Goal: Information Seeking & Learning: Learn about a topic

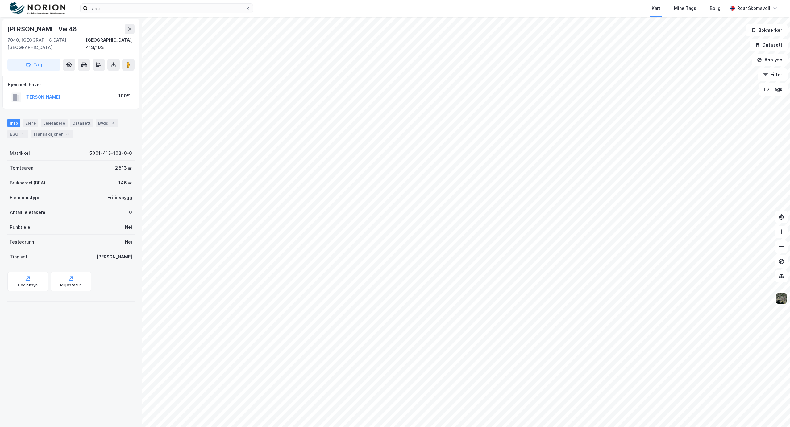
click at [65, 324] on div "Leiv Eirikssons Vei 48 7040, Trondheim, Trøndelag Trondheim, 413/103 Tag Hjemme…" at bounding box center [71, 222] width 142 height 411
click at [73, 332] on div "Leiv Eirikssons Vei 48 7040, Trondheim, Trøndelag Trondheim, 413/103 Tag Hjemme…" at bounding box center [71, 222] width 142 height 411
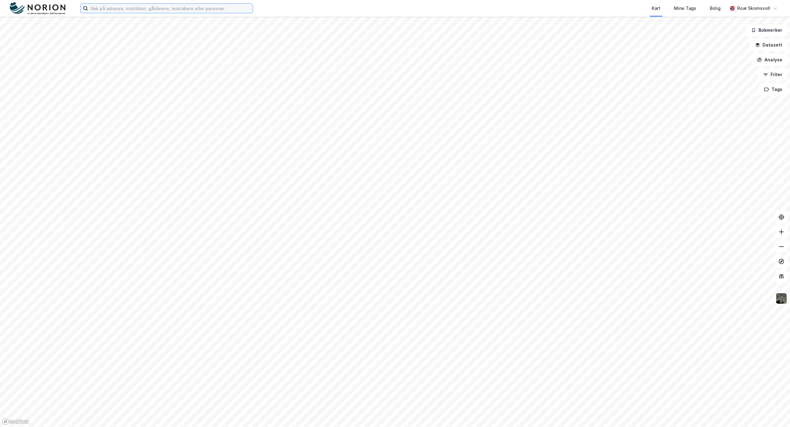
click at [123, 8] on input at bounding box center [170, 8] width 165 height 9
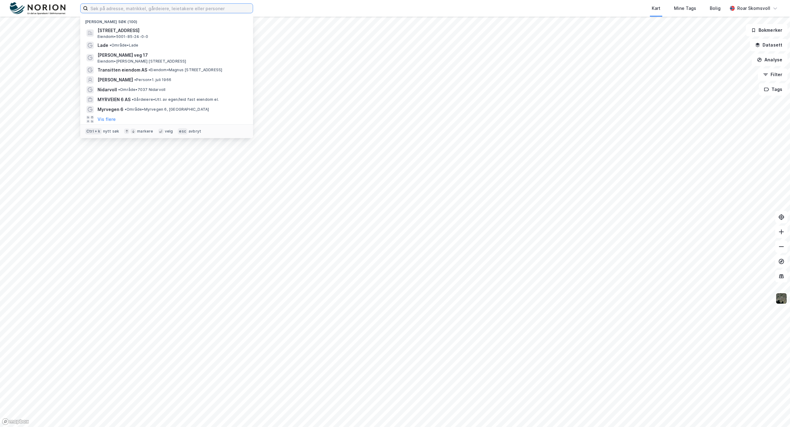
paste input "[PERSON_NAME] veg 8 C"
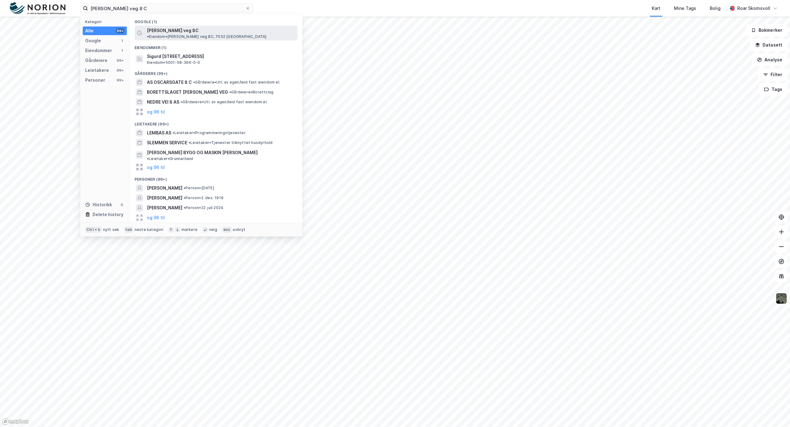
click at [188, 29] on span "[PERSON_NAME] veg 8C" at bounding box center [173, 30] width 52 height 7
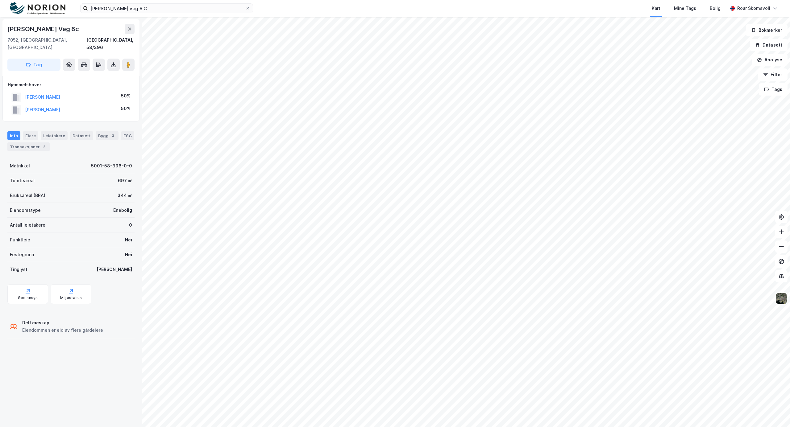
drag, startPoint x: 35, startPoint y: 140, endPoint x: 35, endPoint y: 148, distance: 8.4
click at [35, 143] on div "Transaksjoner 2" at bounding box center [28, 147] width 42 height 9
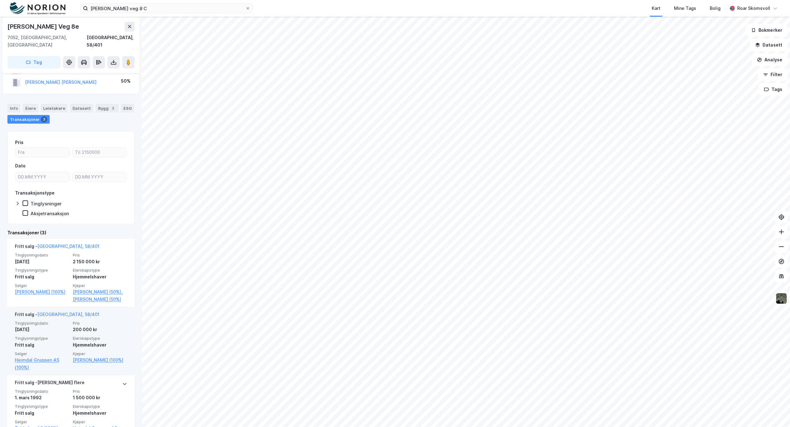
scroll to position [58, 0]
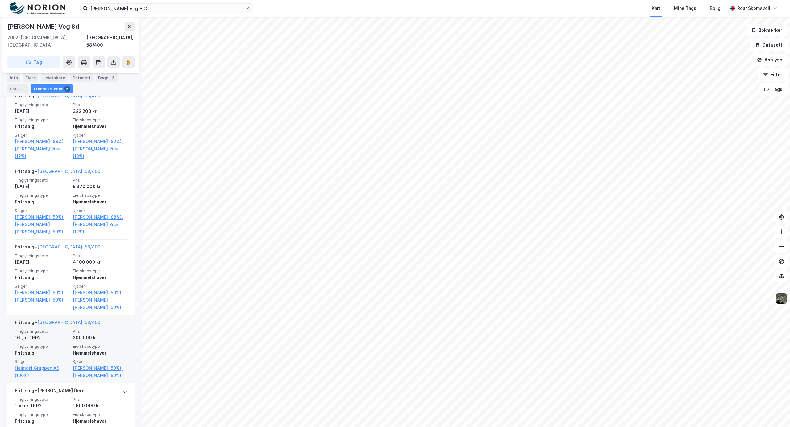
scroll to position [164, 0]
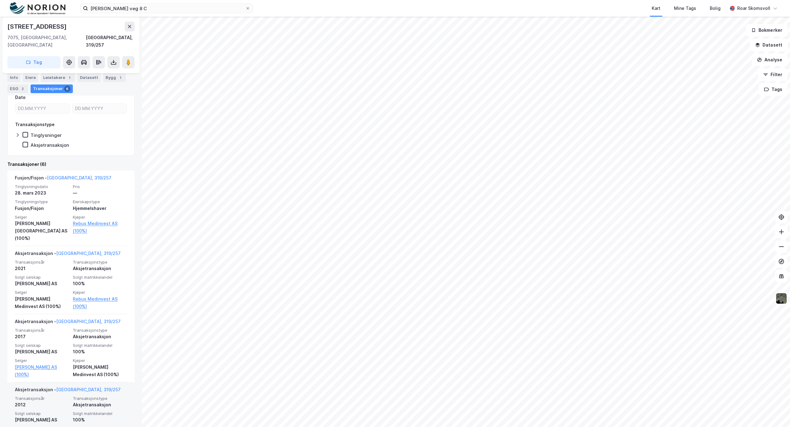
scroll to position [123, 0]
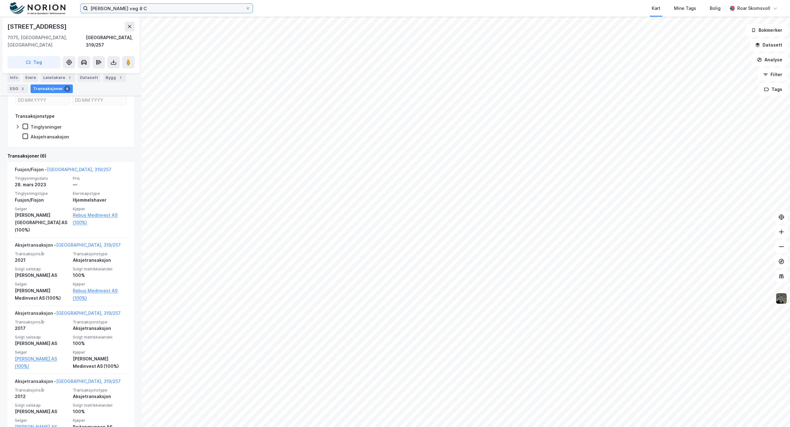
click at [210, 7] on input "[PERSON_NAME] veg 8 C" at bounding box center [166, 8] width 157 height 9
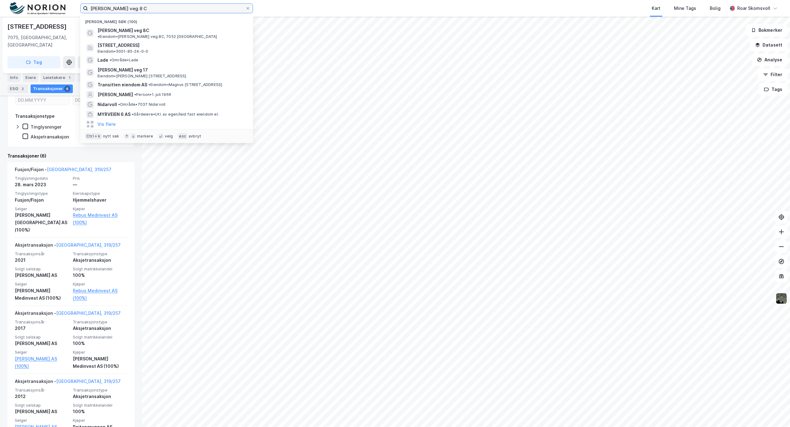
drag, startPoint x: 210, startPoint y: 7, endPoint x: 50, endPoint y: -12, distance: 161.5
click at [50, 0] on html "[PERSON_NAME] veg 8 C Nylige søk (100) [PERSON_NAME] veg 8C • Eiendom • [PERSON…" at bounding box center [395, 213] width 790 height 427
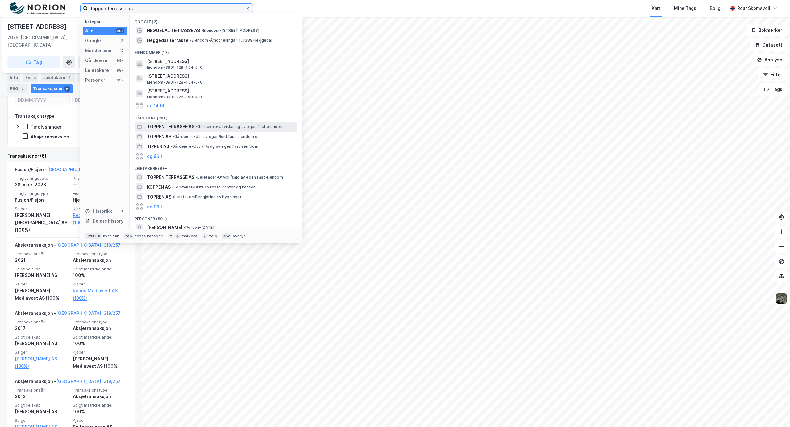
type input "toppen terrasse as"
click at [167, 126] on span "TOPPEN TERRASSE AS" at bounding box center [171, 126] width 48 height 7
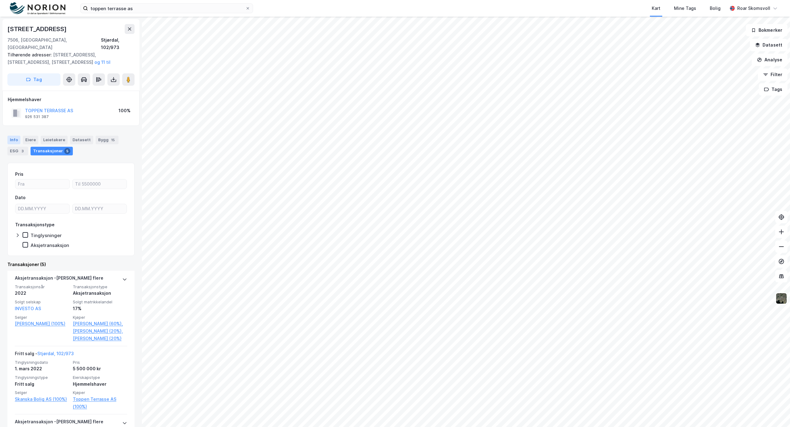
drag, startPoint x: 12, startPoint y: 133, endPoint x: 14, endPoint y: 136, distance: 4.0
click at [12, 136] on div "Info" at bounding box center [13, 140] width 13 height 9
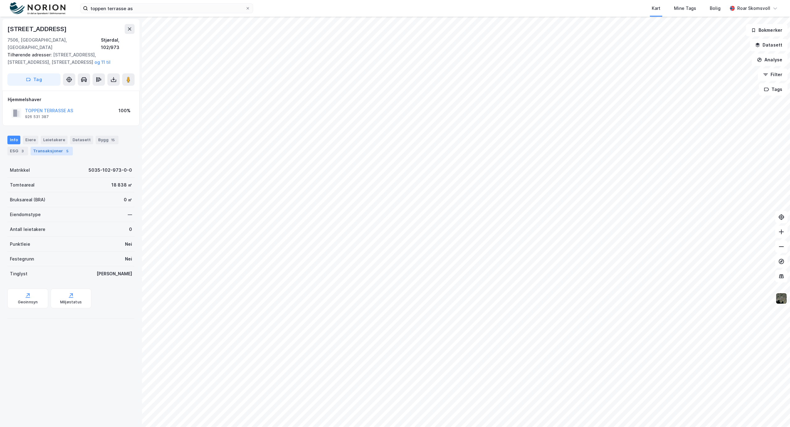
click at [48, 147] on div "Transaksjoner 5" at bounding box center [52, 151] width 42 height 9
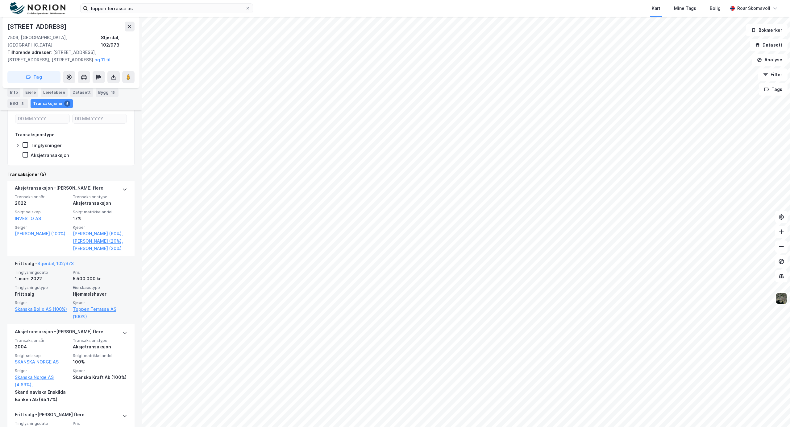
scroll to position [82, 0]
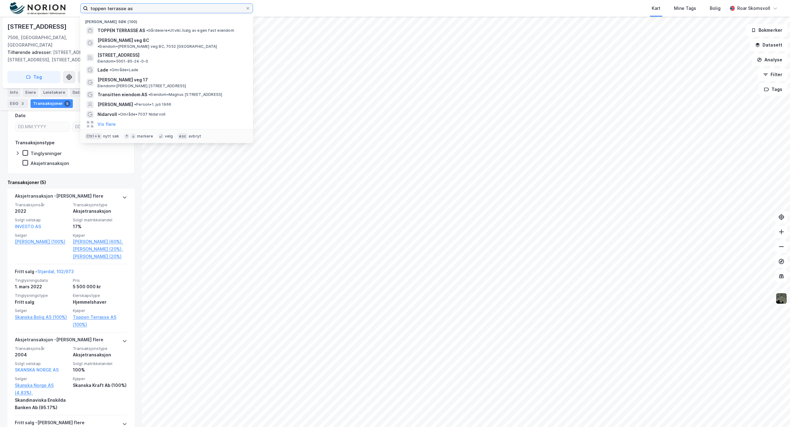
drag, startPoint x: 154, startPoint y: 8, endPoint x: 24, endPoint y: 0, distance: 130.1
click at [24, 1] on div "toppen terrasse as Nylige søk (100) TOPPEN TERRASSE AS • Gårdeiere • Utvikl./sa…" at bounding box center [395, 8] width 790 height 17
click at [230, 7] on input "toppen terrasse as" at bounding box center [166, 8] width 157 height 9
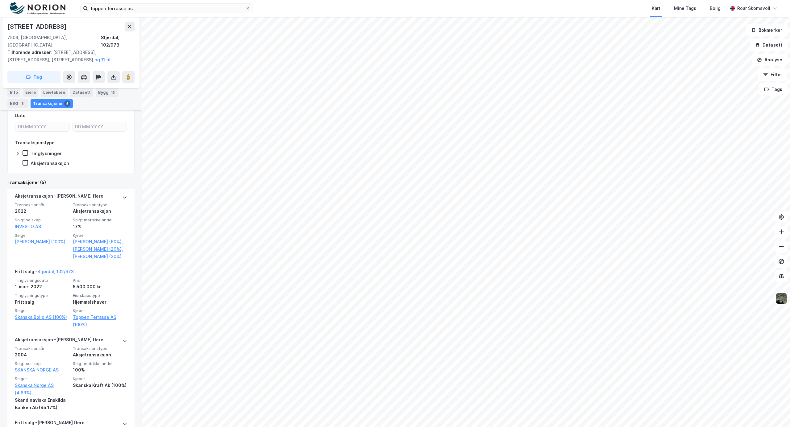
drag, startPoint x: 127, startPoint y: 65, endPoint x: 135, endPoint y: 99, distance: 34.5
click at [127, 71] on button at bounding box center [128, 77] width 12 height 12
click at [772, 43] on button "Datasett" at bounding box center [769, 45] width 38 height 12
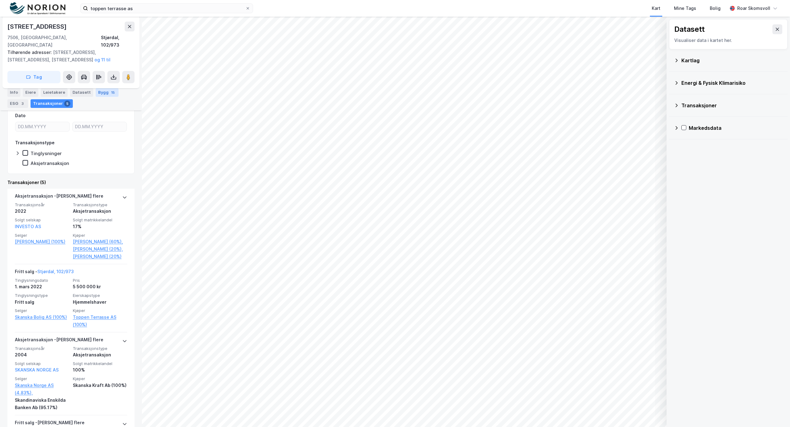
click at [103, 92] on div "Bygg 15" at bounding box center [107, 92] width 23 height 9
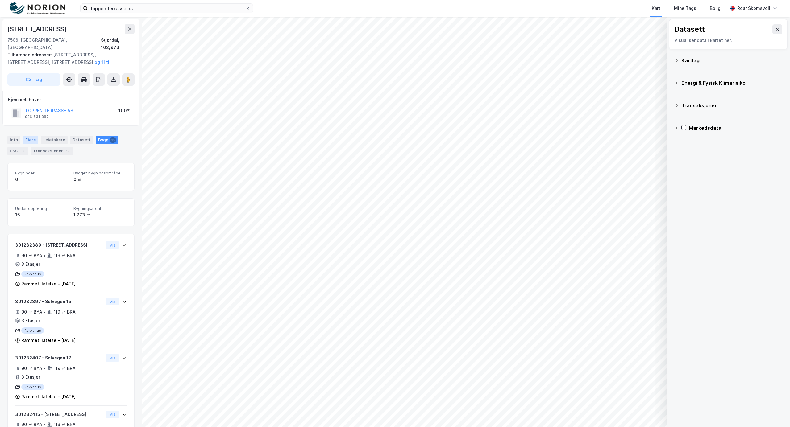
click at [29, 136] on div "Eiere" at bounding box center [30, 140] width 15 height 9
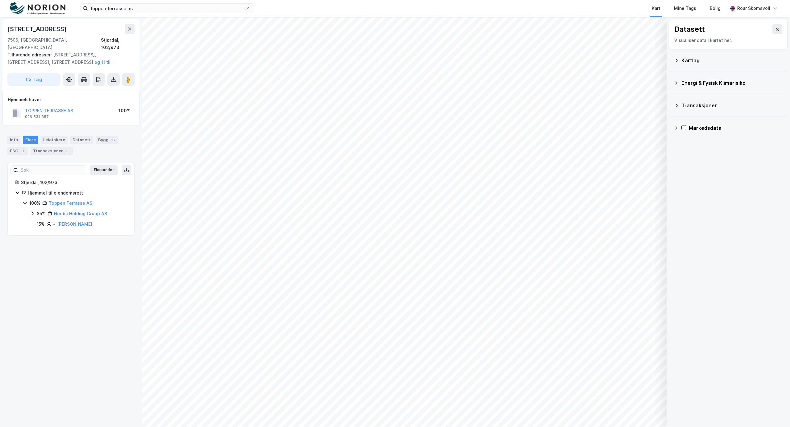
click at [33, 212] on icon at bounding box center [32, 214] width 2 height 4
click at [33, 211] on icon at bounding box center [32, 213] width 5 height 5
click at [25, 200] on icon at bounding box center [25, 202] width 5 height 5
click at [15, 136] on div "Info" at bounding box center [13, 140] width 13 height 9
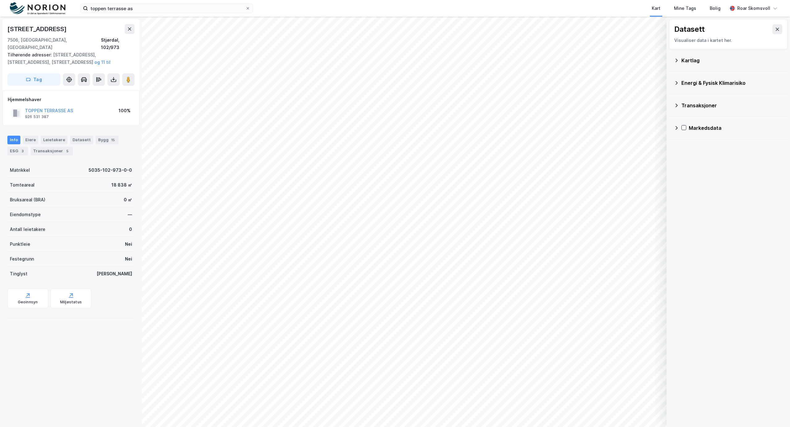
click at [775, 31] on icon at bounding box center [777, 29] width 5 height 5
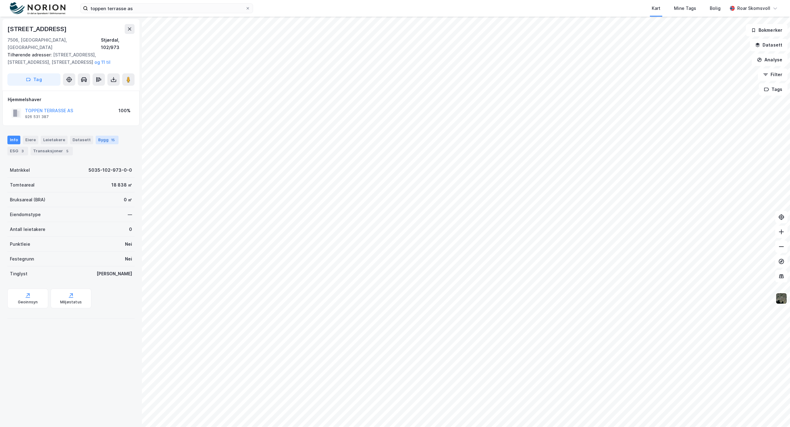
drag, startPoint x: 102, startPoint y: 134, endPoint x: 105, endPoint y: 138, distance: 5.1
click at [102, 136] on div "Bygg 15" at bounding box center [107, 140] width 23 height 9
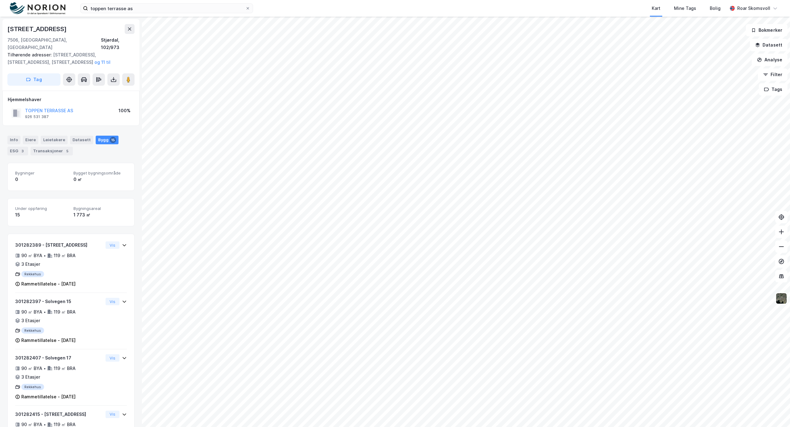
click at [90, 96] on div "Hjemmelshaver" at bounding box center [71, 99] width 126 height 7
click at [14, 136] on div "Info" at bounding box center [13, 140] width 13 height 9
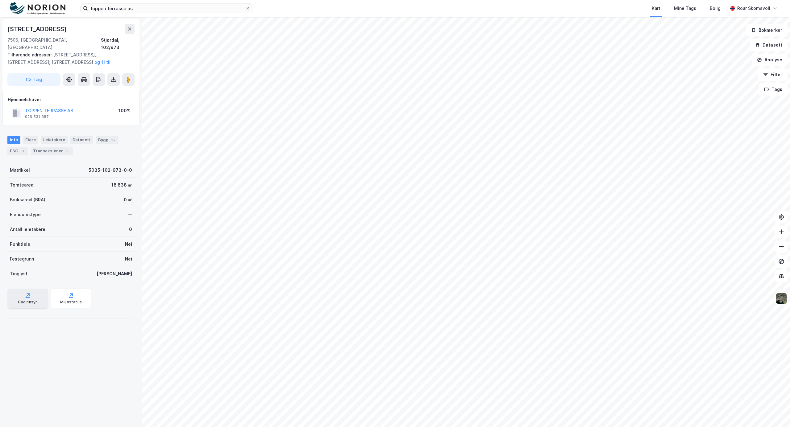
click at [24, 292] on div "Geoinnsyn" at bounding box center [27, 299] width 41 height 20
drag, startPoint x: 51, startPoint y: 29, endPoint x: 13, endPoint y: 28, distance: 38.6
click at [13, 28] on div "[STREET_ADDRESS]" at bounding box center [70, 29] width 127 height 10
click at [52, 36] on div "7506, [GEOGRAPHIC_DATA], [GEOGRAPHIC_DATA]" at bounding box center [53, 43] width 93 height 15
drag, startPoint x: 51, startPoint y: 27, endPoint x: 5, endPoint y: 29, distance: 46.0
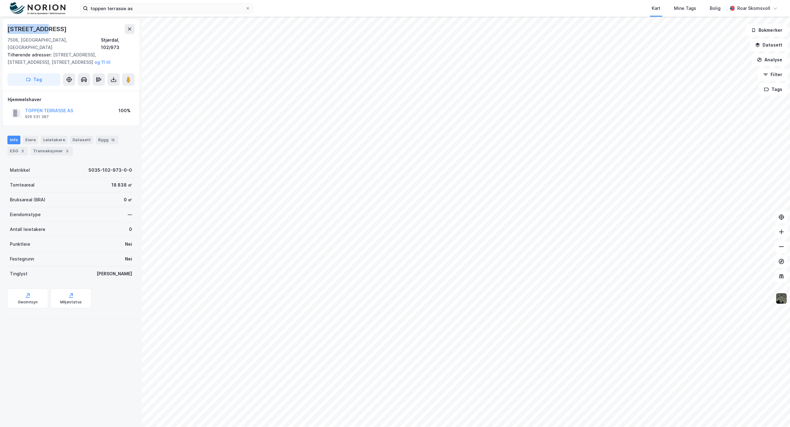
click at [5, 29] on div "[STREET_ADDRESS] Tilhørende adresser: [STREET_ADDRESS], [STREET_ADDRESS], Solve…" at bounding box center [70, 55] width 137 height 72
copy div "[STREET_ADDRESS]"
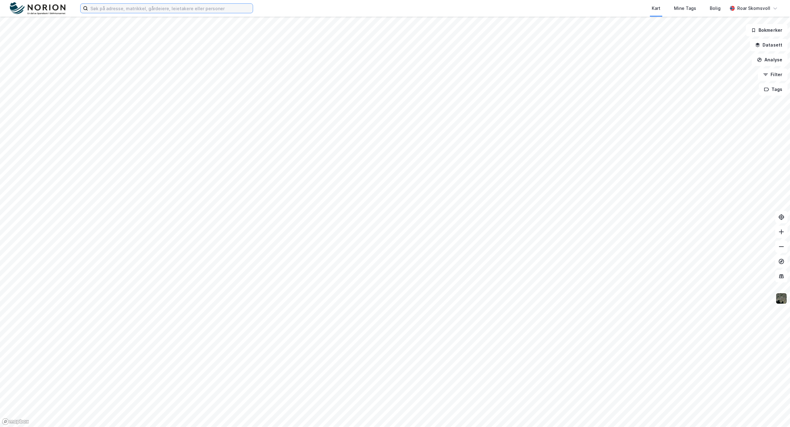
click at [138, 7] on input at bounding box center [170, 8] width 165 height 9
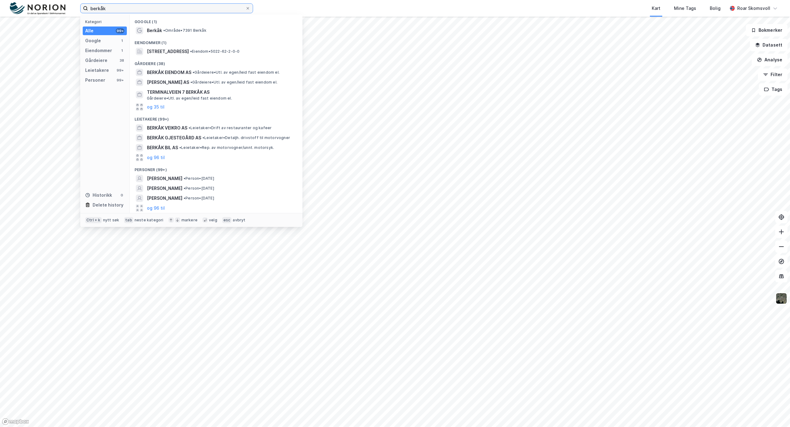
type input "berkåk"
click at [197, 30] on span "• Område • 7391 Berkåk" at bounding box center [184, 30] width 43 height 5
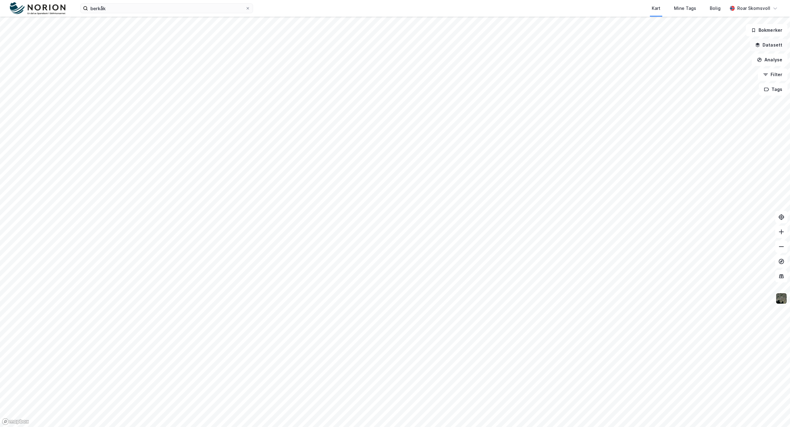
click at [768, 45] on button "Datasett" at bounding box center [769, 45] width 38 height 12
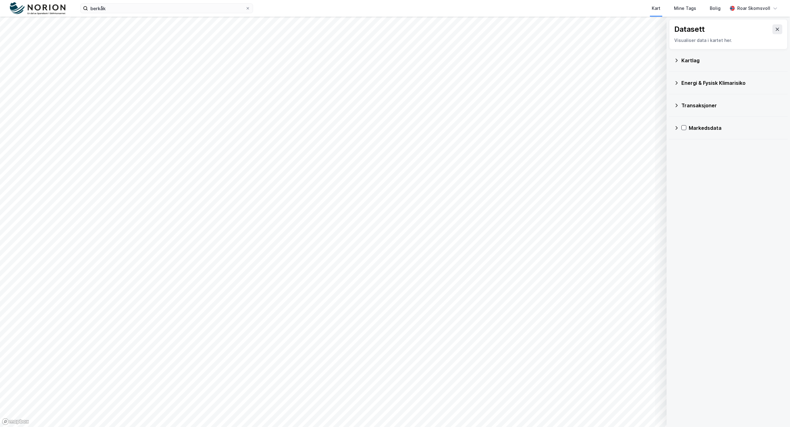
click at [675, 60] on icon at bounding box center [676, 60] width 5 height 5
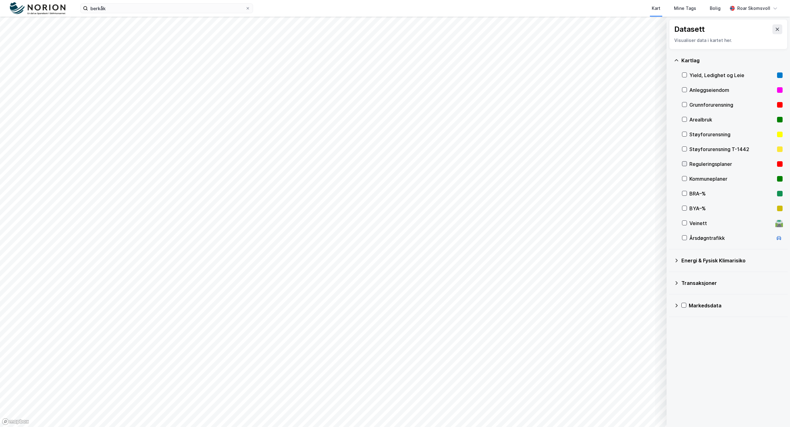
click at [685, 163] on icon at bounding box center [684, 164] width 4 height 4
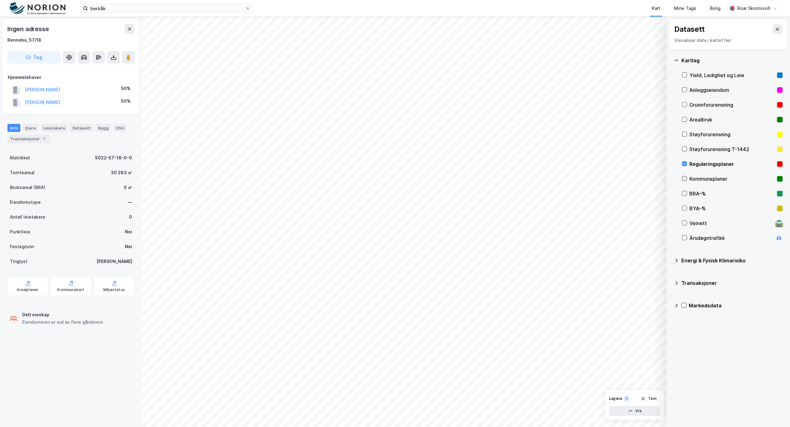
click at [684, 178] on icon at bounding box center [684, 178] width 4 height 4
click at [685, 178] on icon at bounding box center [684, 178] width 4 height 4
